Goal: Find specific page/section: Find specific page/section

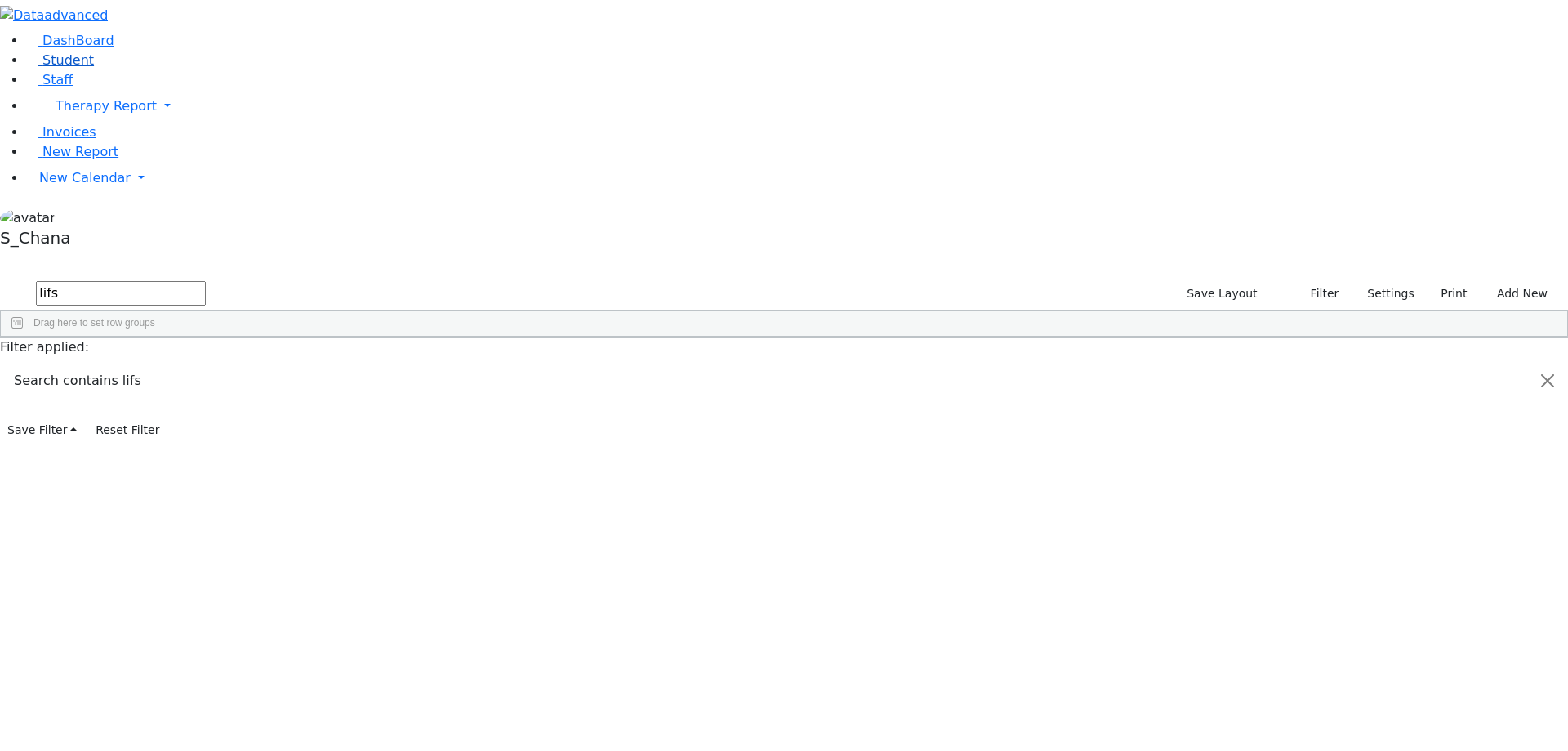
click at [75, 68] on span "Student" at bounding box center [68, 60] width 52 height 15
click at [206, 281] on input "text" at bounding box center [121, 293] width 170 height 25
type input "shim hers"
click at [311, 364] on div "[PERSON_NAME]" at bounding box center [259, 375] width 103 height 23
click at [826, 364] on div "Kiryas [PERSON_NAME]" at bounding box center [774, 375] width 103 height 23
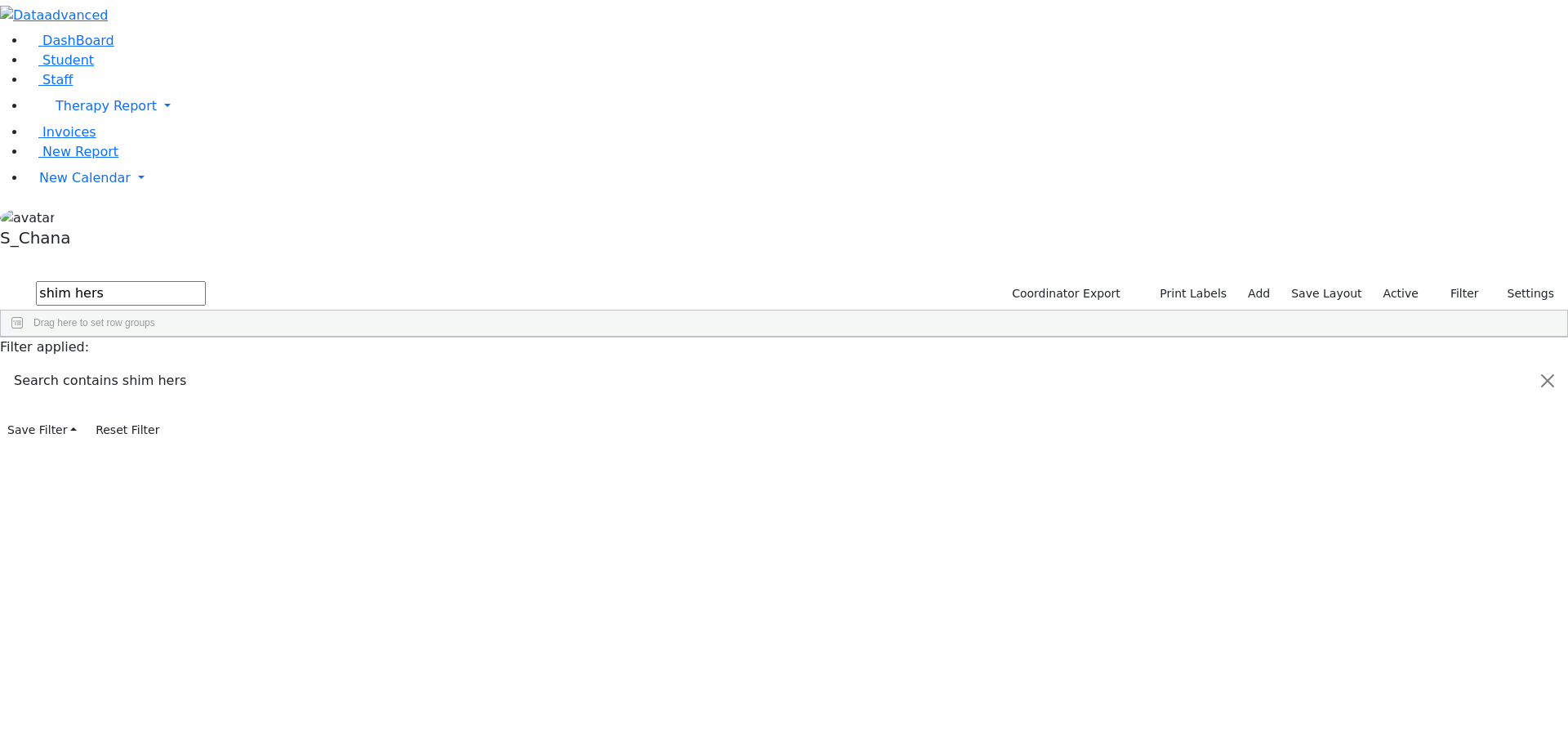
click at [826, 364] on div "Kiryas [PERSON_NAME]" at bounding box center [774, 375] width 103 height 23
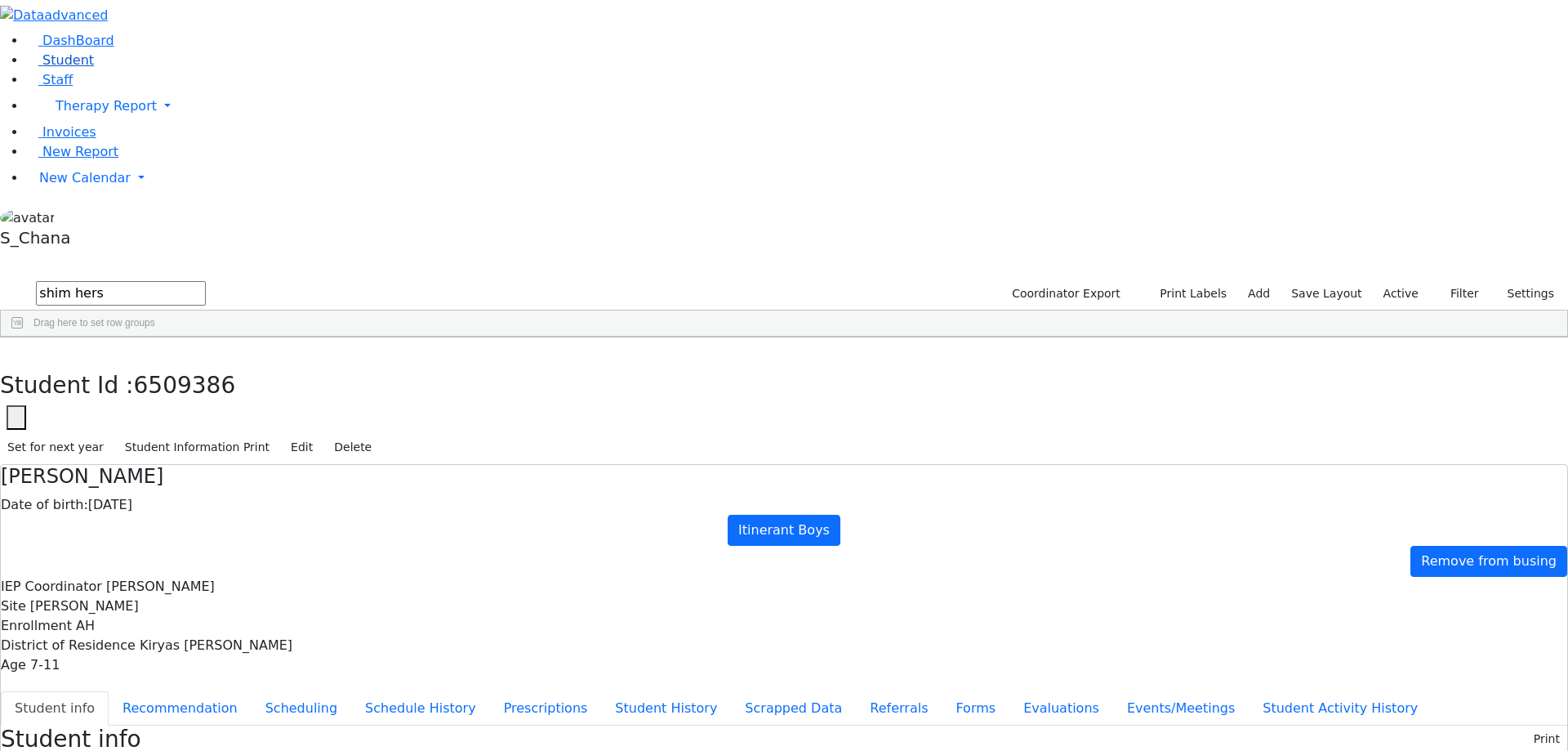
click at [77, 68] on span "Student" at bounding box center [68, 60] width 52 height 15
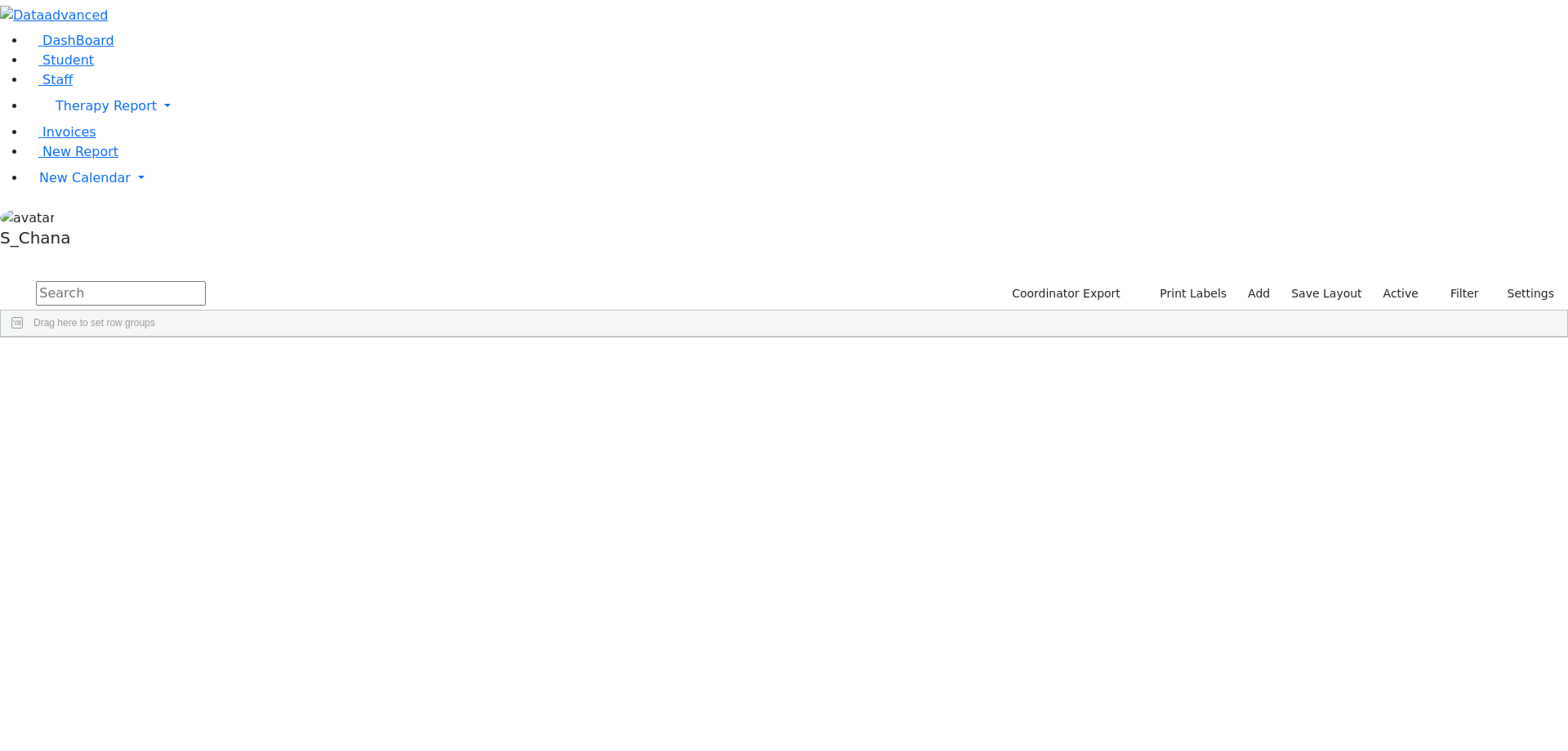
click at [206, 281] on input "text" at bounding box center [121, 293] width 170 height 25
type input "[PERSON_NAME]"
click at [517, 432] on div "[PERSON_NAME]" at bounding box center [465, 443] width 103 height 23
click at [723, 432] on div "Special Class - K12" at bounding box center [671, 443] width 103 height 23
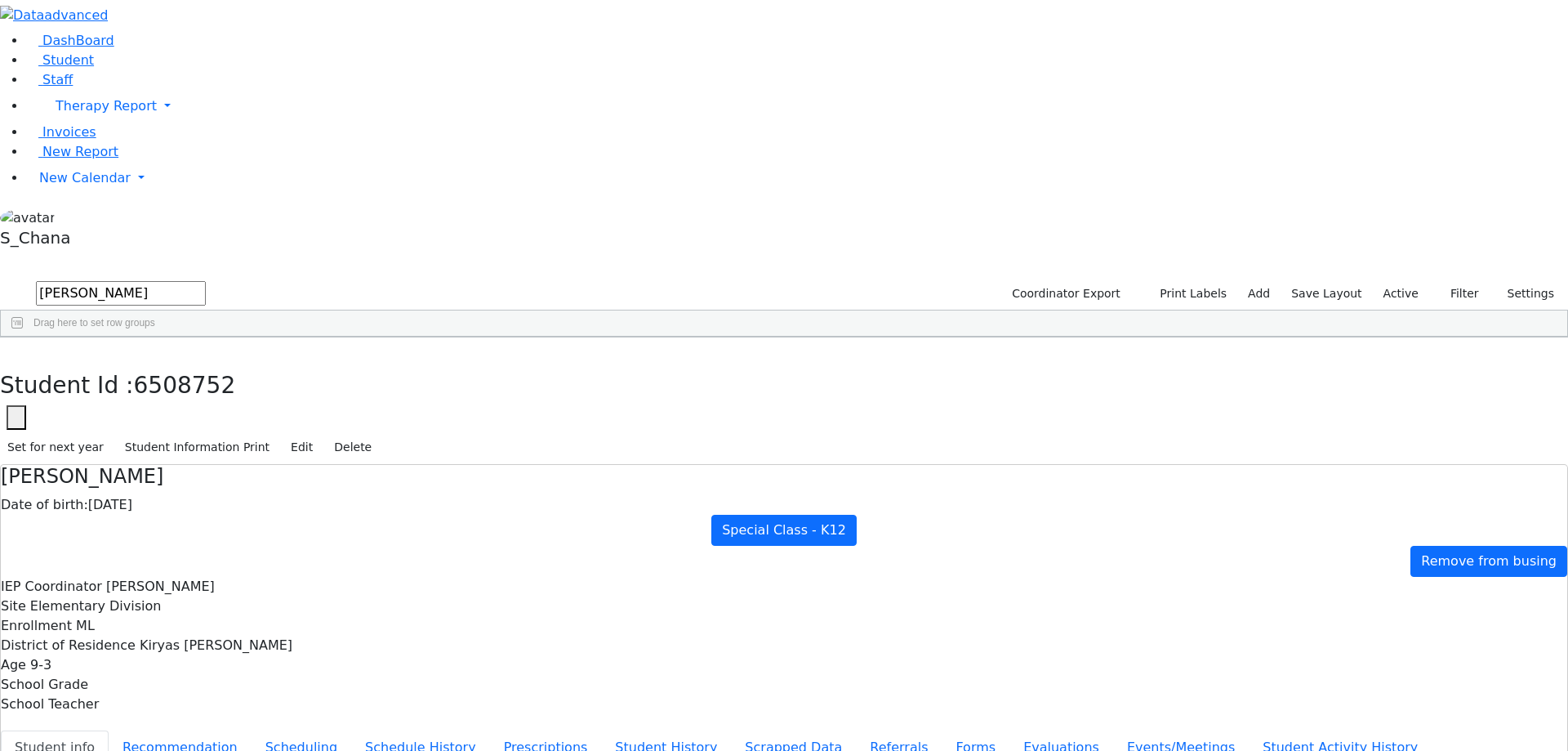
click at [275, 364] on div "4709 [PERSON_NAME] [DATE] [PERSON_NAME] ML Special Class - K12 Kiryas [PERSON_N…" at bounding box center [776, 409] width 1549 height 92
click at [277, 434] on button "Student Information Print" at bounding box center [196, 447] width 159 height 25
